Goal: Find contact information: Find contact information

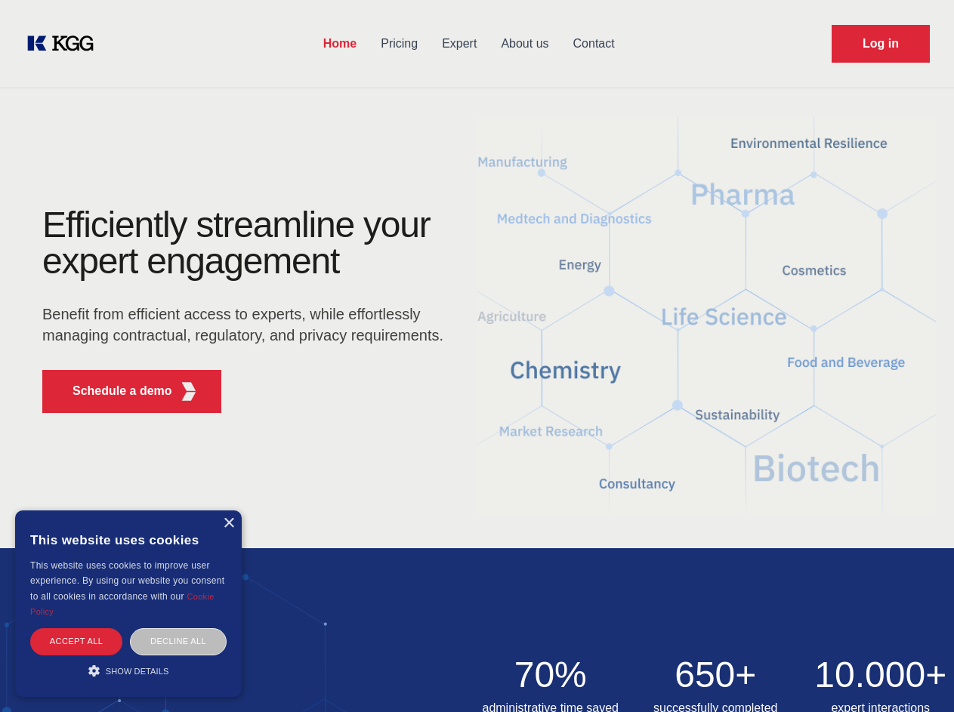
click at [476, 356] on div "Efficiently streamline your expert engagement Benefit from efficient access to …" at bounding box center [247, 316] width 459 height 218
click at [113, 391] on p "Schedule a demo" at bounding box center [122, 391] width 100 height 18
click at [228, 523] on div "× This website uses cookies This website uses cookies to improve user experienc…" at bounding box center [128, 603] width 227 height 187
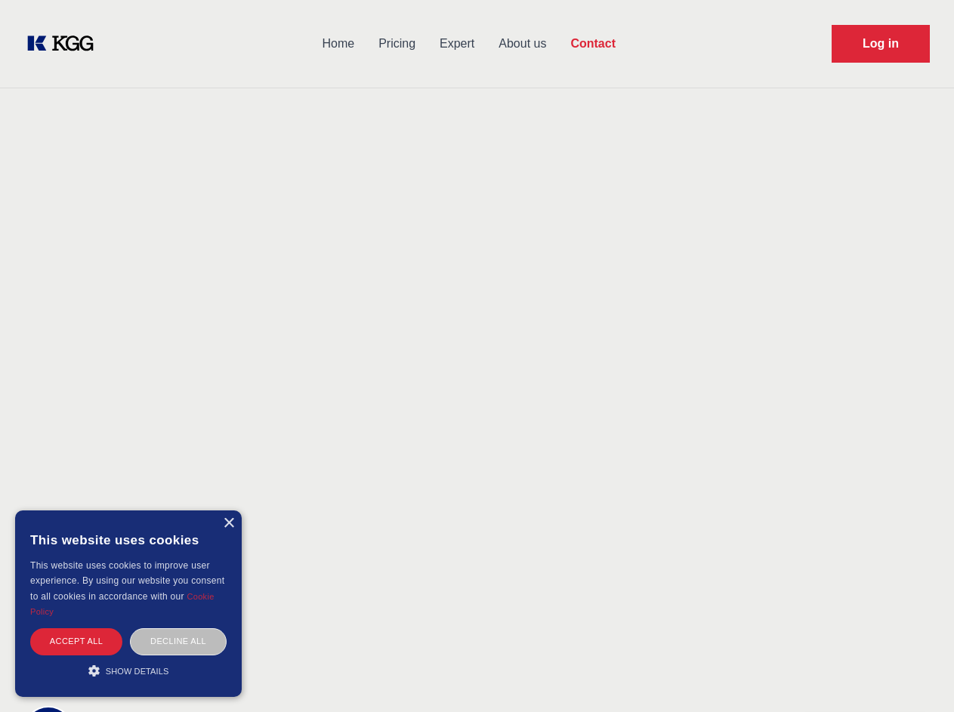
click at [76, 641] on div "Accept all" at bounding box center [76, 641] width 92 height 26
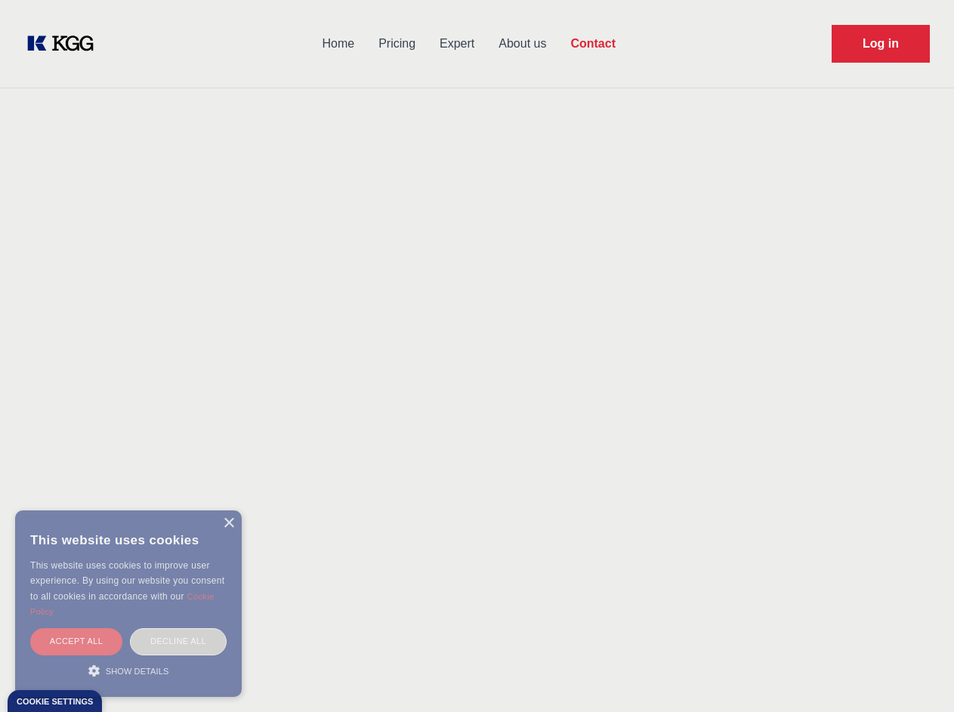
click at [178, 641] on div "Decline all" at bounding box center [178, 641] width 97 height 26
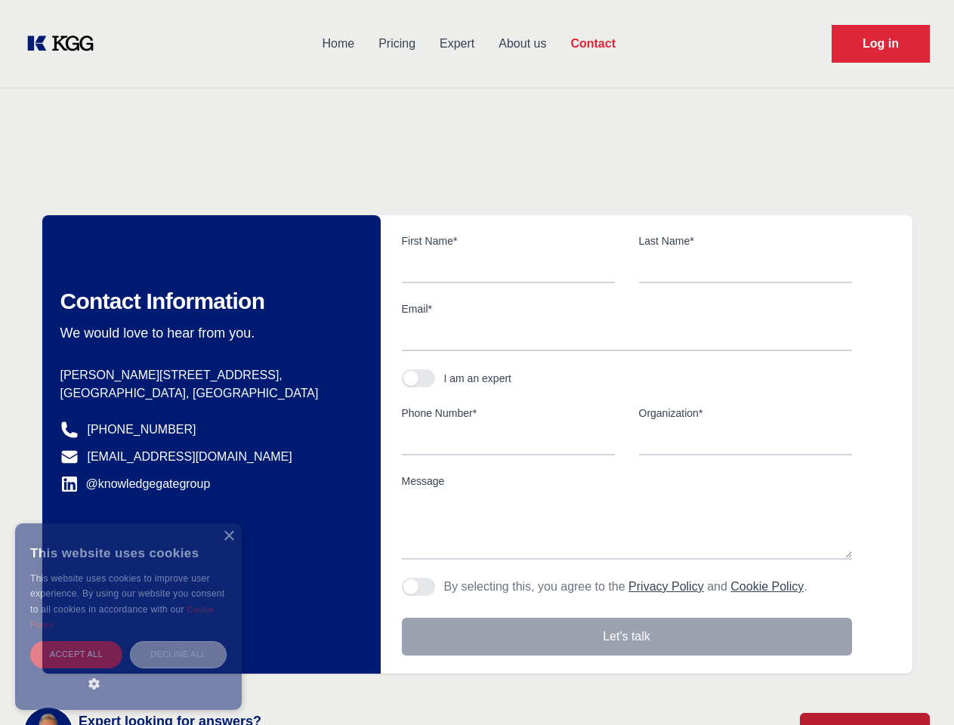
click at [128, 671] on main "Contact Any questions or remarks? Just write us a message and we will get back …" at bounding box center [477, 393] width 954 height 786
